Goal: Task Accomplishment & Management: Complete application form

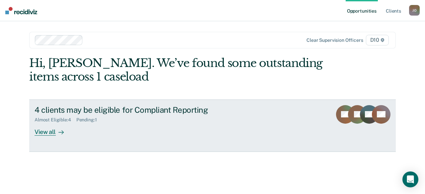
click at [49, 134] on div "View all" at bounding box center [53, 129] width 37 height 13
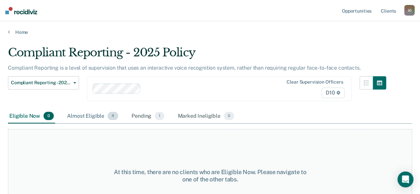
click at [89, 116] on div "Almost Eligible 4" at bounding box center [93, 116] width 54 height 15
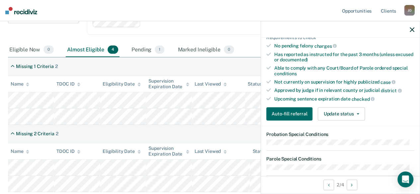
scroll to position [166, 0]
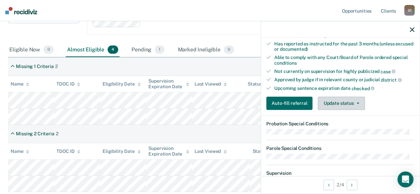
click at [336, 99] on button "Update status" at bounding box center [341, 103] width 47 height 13
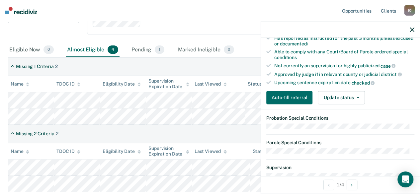
scroll to position [160, 0]
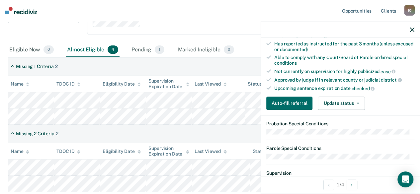
click at [413, 30] on icon "button" at bounding box center [412, 29] width 5 height 5
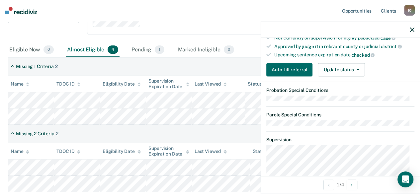
scroll to position [199, 0]
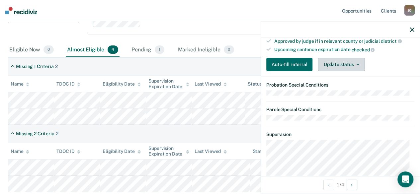
click at [354, 59] on button "Update status" at bounding box center [341, 64] width 47 height 13
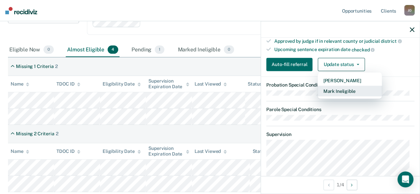
click at [343, 87] on button "Mark Ineligible" at bounding box center [350, 91] width 64 height 11
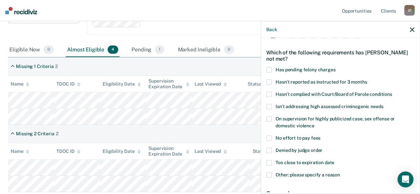
scroll to position [11, 0]
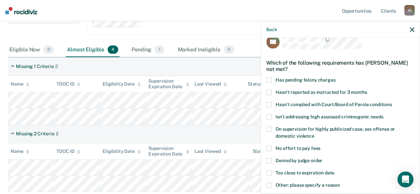
click at [270, 129] on span at bounding box center [269, 129] width 5 height 5
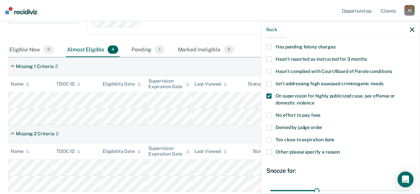
scroll to position [111, 0]
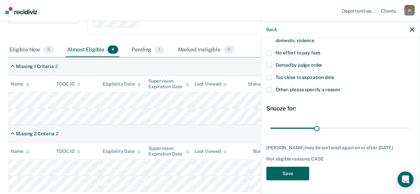
click at [295, 173] on button "Save" at bounding box center [288, 174] width 43 height 14
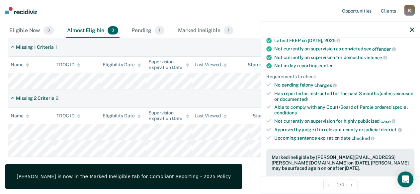
scroll to position [95, 0]
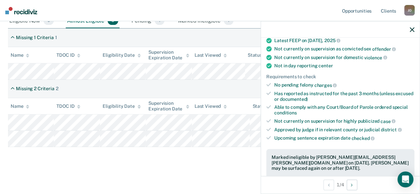
click at [205, 151] on div "Compliant Reporting - 2025 Policy Compliant Reporting is a level of supervision…" at bounding box center [210, 58] width 404 height 216
click at [409, 29] on div at bounding box center [340, 29] width 159 height 17
click at [414, 30] on icon "button" at bounding box center [412, 29] width 5 height 5
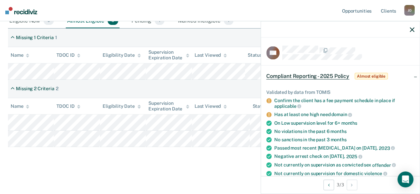
click at [412, 30] on icon "button" at bounding box center [412, 29] width 5 height 5
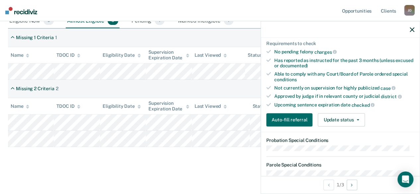
scroll to position [166, 0]
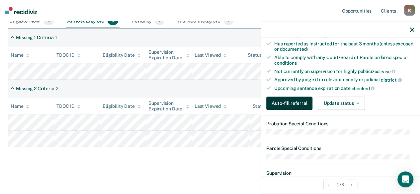
click at [299, 100] on button "Auto-fill referral" at bounding box center [290, 103] width 46 height 13
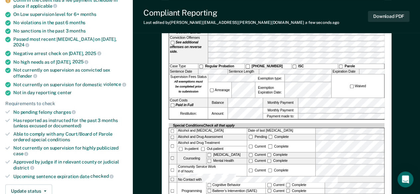
scroll to position [100, 0]
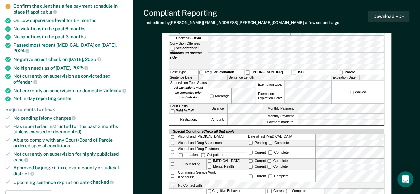
click at [289, 114] on label "Monthly Payment" at bounding box center [280, 116] width 35 height 5
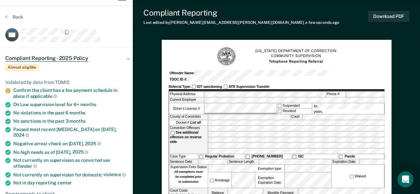
scroll to position [0, 0]
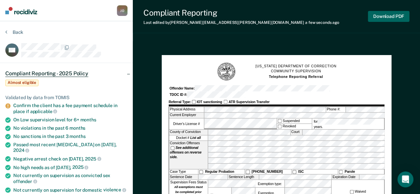
click at [378, 16] on button "Download PDF" at bounding box center [389, 16] width 42 height 11
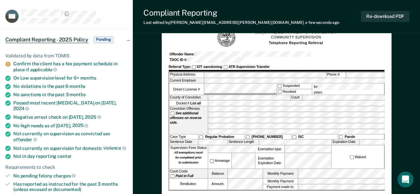
scroll to position [33, 0]
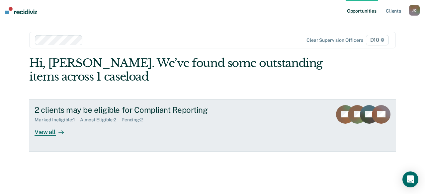
click at [46, 129] on div "View all" at bounding box center [53, 129] width 37 height 13
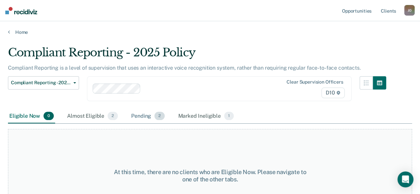
click at [145, 116] on div "Pending 2" at bounding box center [148, 116] width 36 height 15
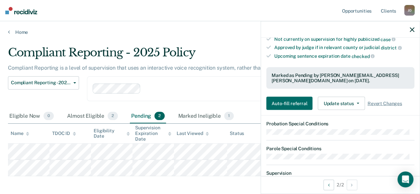
scroll to position [199, 0]
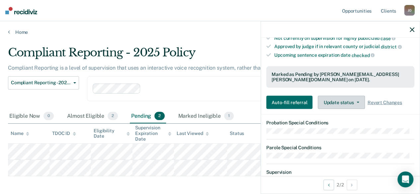
click at [361, 98] on button "Update status" at bounding box center [341, 102] width 47 height 13
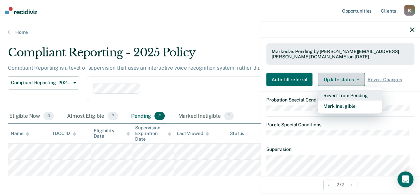
scroll to position [233, 0]
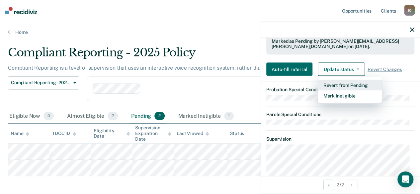
click at [345, 81] on button "Revert from Pending" at bounding box center [350, 85] width 64 height 11
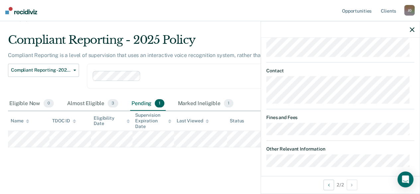
scroll to position [13, 0]
click at [80, 101] on div "Almost Eligible 3" at bounding box center [93, 104] width 54 height 15
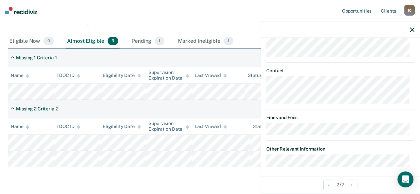
scroll to position [79, 0]
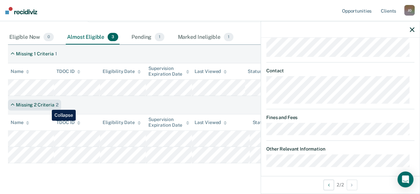
click at [47, 105] on div "Missing 2 Criteria" at bounding box center [35, 105] width 38 height 6
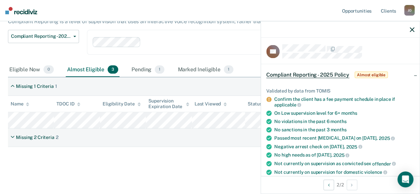
scroll to position [0, 0]
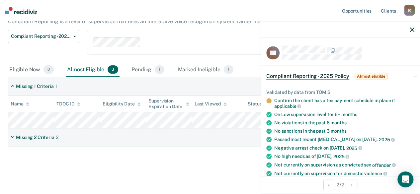
click at [411, 28] on icon "button" at bounding box center [412, 29] width 5 height 5
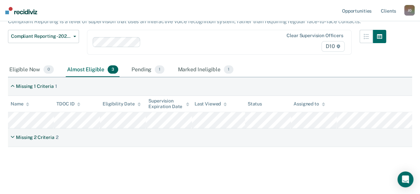
click at [81, 67] on div "Almost Eligible 3" at bounding box center [93, 70] width 54 height 15
click at [86, 70] on div "Almost Eligible 3" at bounding box center [93, 70] width 54 height 15
click at [31, 68] on div "Eligible Now 0" at bounding box center [31, 70] width 47 height 15
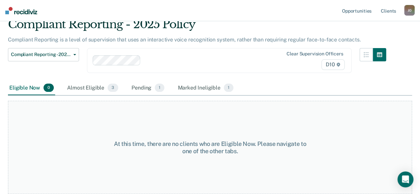
scroll to position [28, 0]
click at [87, 87] on div "Almost Eligible 3" at bounding box center [93, 88] width 54 height 15
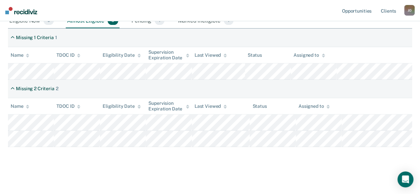
scroll to position [0, 0]
